Goal: Find specific page/section: Find specific page/section

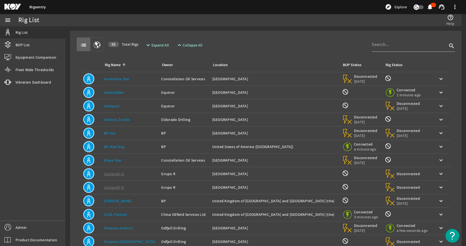
click at [116, 133] on div "Rig Name: BP Ace" at bounding box center [130, 134] width 53 height 6
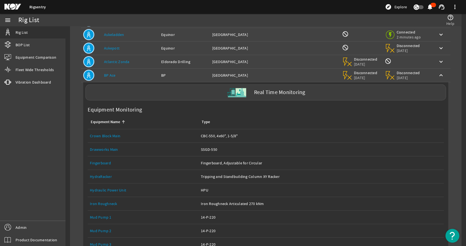
scroll to position [83, 0]
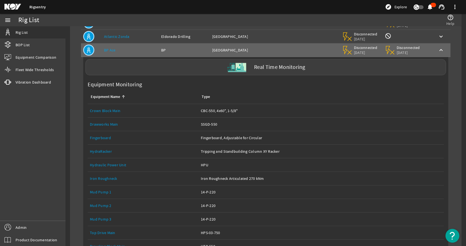
click at [73, 109] on mat-card "list 55 Total Rigs expand_more Expand All expand_less Collapse All search Rig N…" at bounding box center [265, 186] width 391 height 477
click at [72, 110] on mat-card "list 55 Total Rigs expand_more Expand All expand_less Collapse All search Rig N…" at bounding box center [265, 186] width 391 height 477
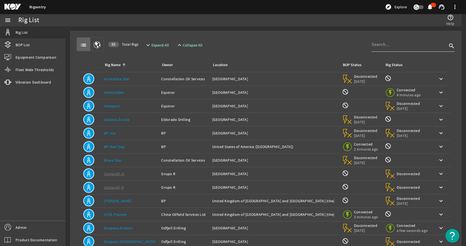
click at [410, 47] on input at bounding box center [408, 44] width 75 height 7
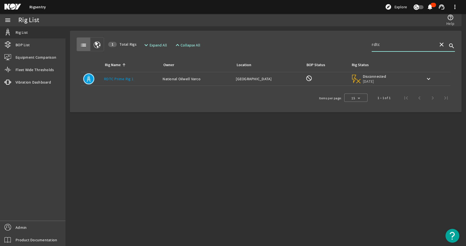
type input "rdtc"
click at [149, 81] on div "Rig Name: RDTC Prime Rig 1" at bounding box center [131, 79] width 54 height 6
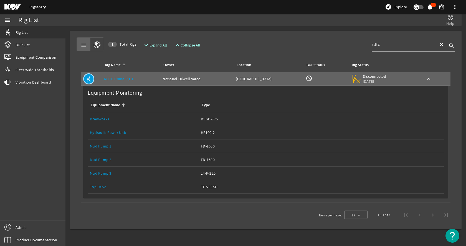
click at [109, 188] on div "Equipment Name: Top Drive" at bounding box center [143, 187] width 106 height 6
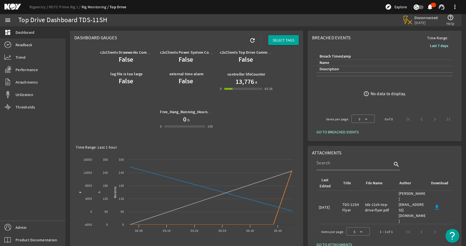
click at [302, 103] on rigsentry-mat-card "Dashboard Gauges refresh SELECT TAGS c2cClients Drawworks CommLossAlarm alarm F…" at bounding box center [186, 234] width 237 height 410
click at [160, 29] on rigsentry-mat-card "Dashboard Gauges refresh SELECT TAGS c2cClients Drawworks CommLossAlarm alarm F…" at bounding box center [186, 234] width 237 height 410
click at [300, 95] on rigsentry-mat-card "Dashboard Gauges refresh SELECT TAGS c2cClients Drawworks CommLossAlarm alarm F…" at bounding box center [186, 234] width 237 height 410
click at [307, 120] on mat-card "Breached Events Time Range: Last 7 days Breach Timestamp Name Description error…" at bounding box center [384, 86] width 154 height 111
